Goal: Information Seeking & Learning: Learn about a topic

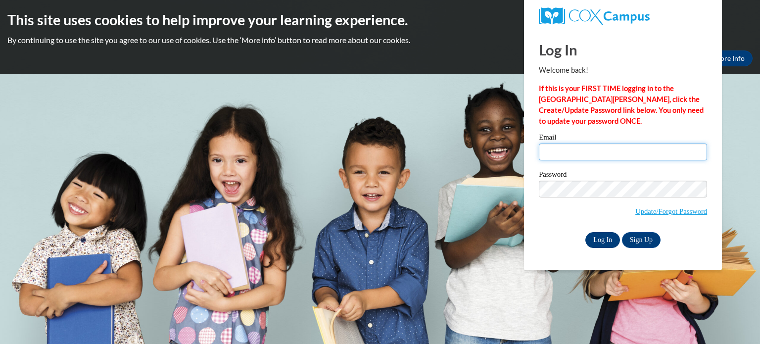
type input "turner.hannah2022@gmail.com"
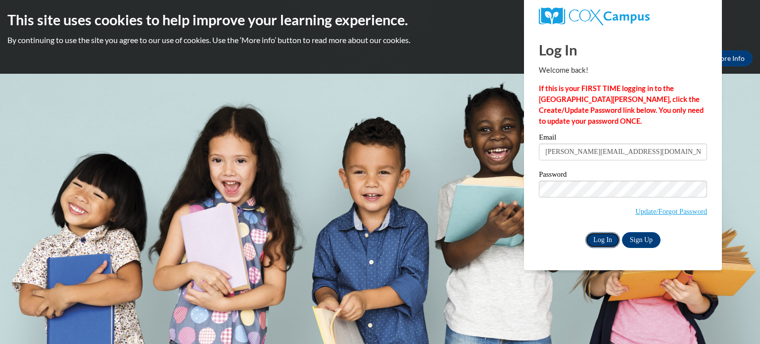
click at [602, 239] on input "Log In" at bounding box center [602, 240] width 35 height 16
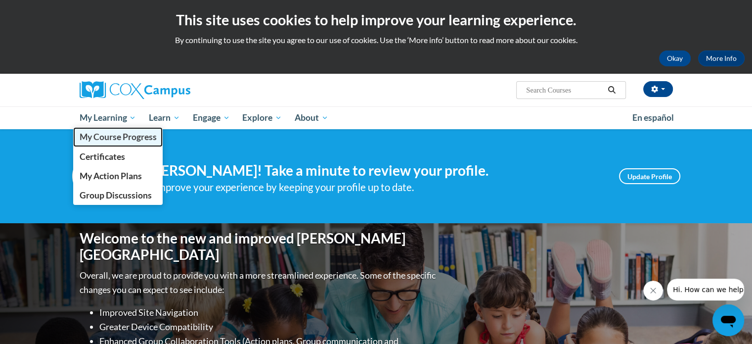
click at [99, 132] on span "My Course Progress" at bounding box center [117, 137] width 77 height 10
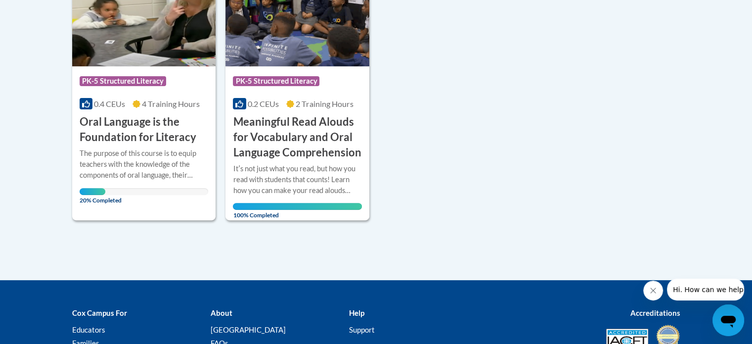
scroll to position [289, 0]
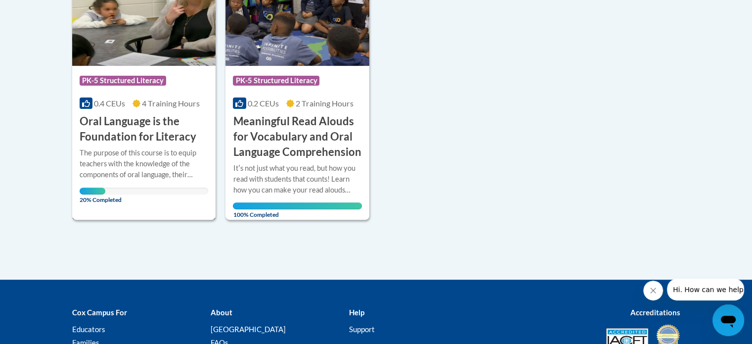
click at [144, 108] on div "0.4 CEUs 4 Training Hours" at bounding box center [144, 103] width 129 height 11
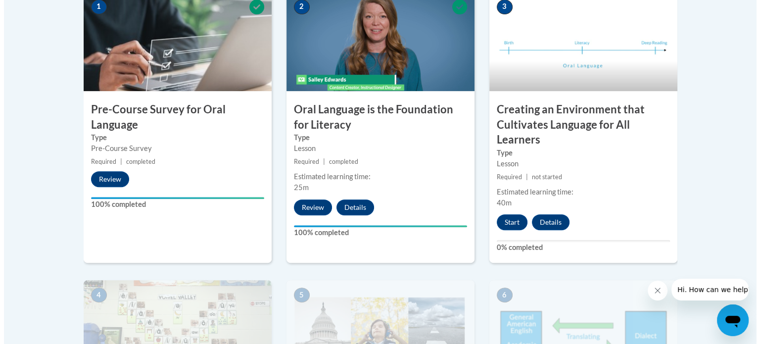
scroll to position [344, 0]
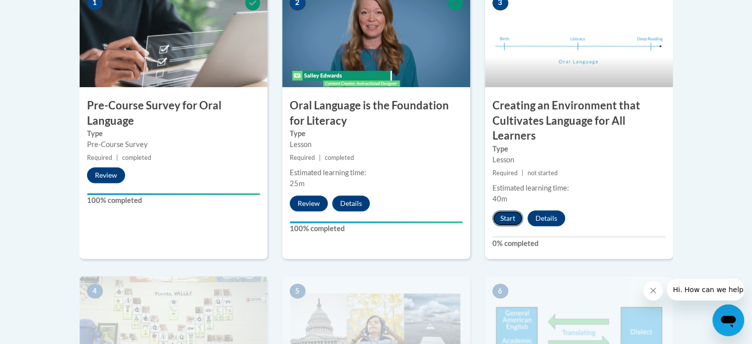
click at [507, 214] on button "Start" at bounding box center [508, 218] width 31 height 16
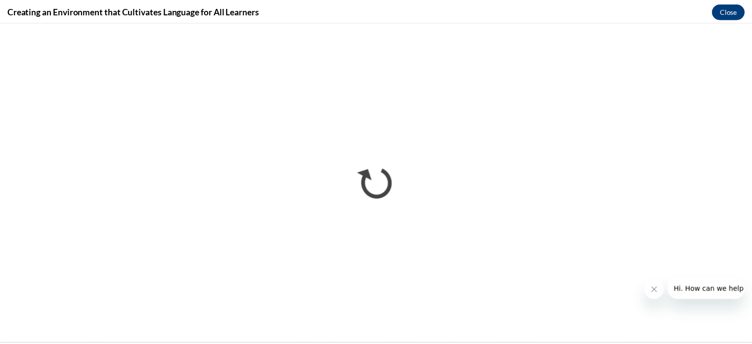
scroll to position [0, 0]
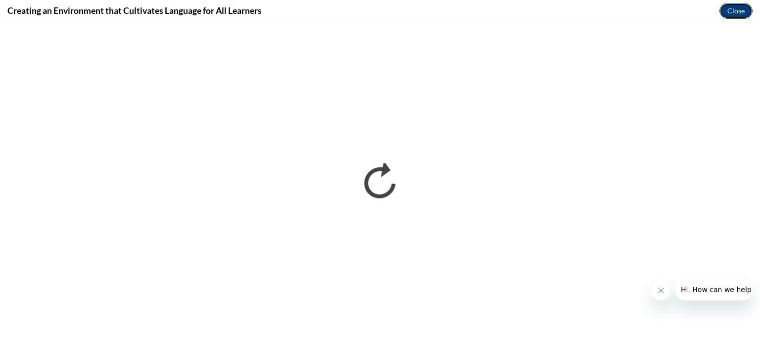
click at [737, 12] on button "Close" at bounding box center [735, 11] width 33 height 16
